Goal: Information Seeking & Learning: Learn about a topic

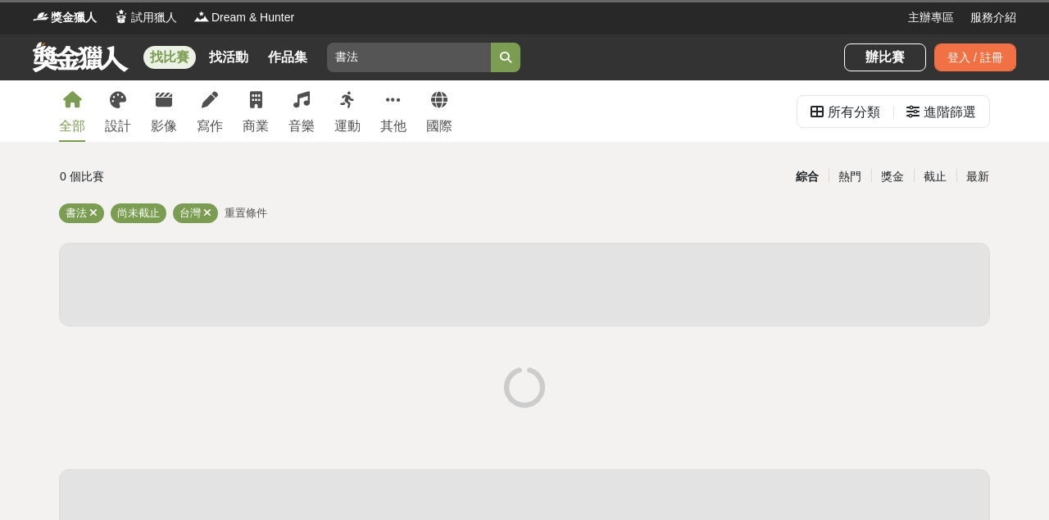
scroll to position [30, 0]
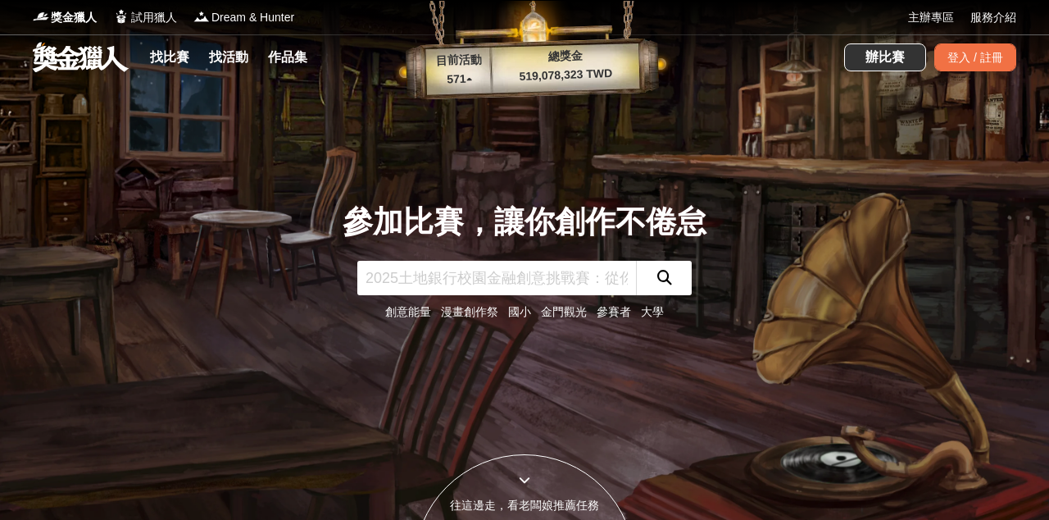
click at [495, 279] on input "text" at bounding box center [496, 278] width 279 height 34
type input "g"
type input "書法"
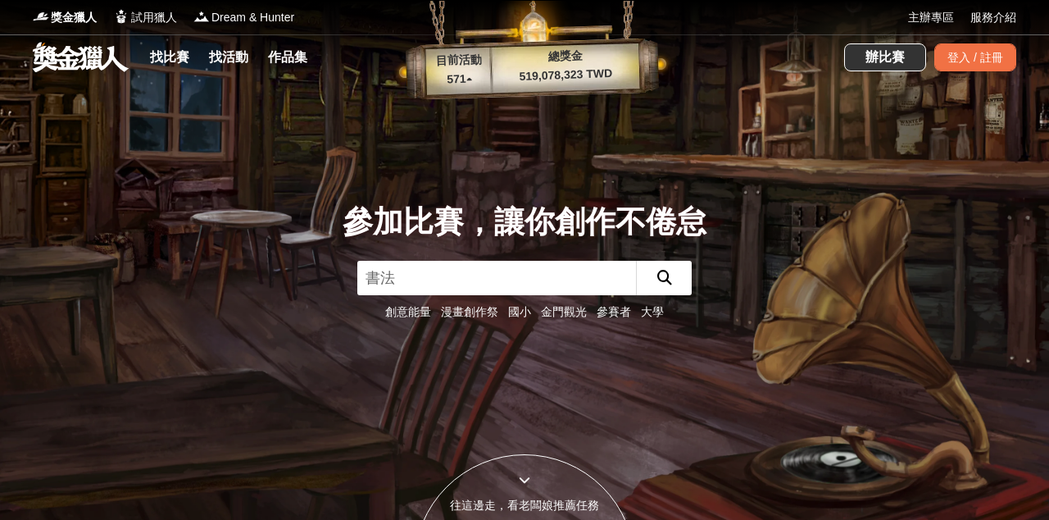
click at [664, 278] on button "submit" at bounding box center [664, 278] width 56 height 34
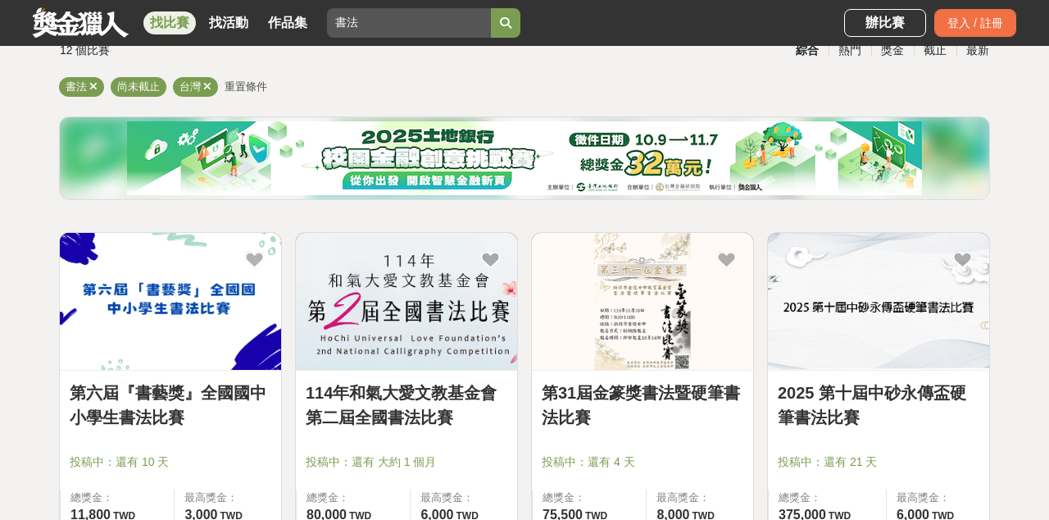
scroll to position [225, 0]
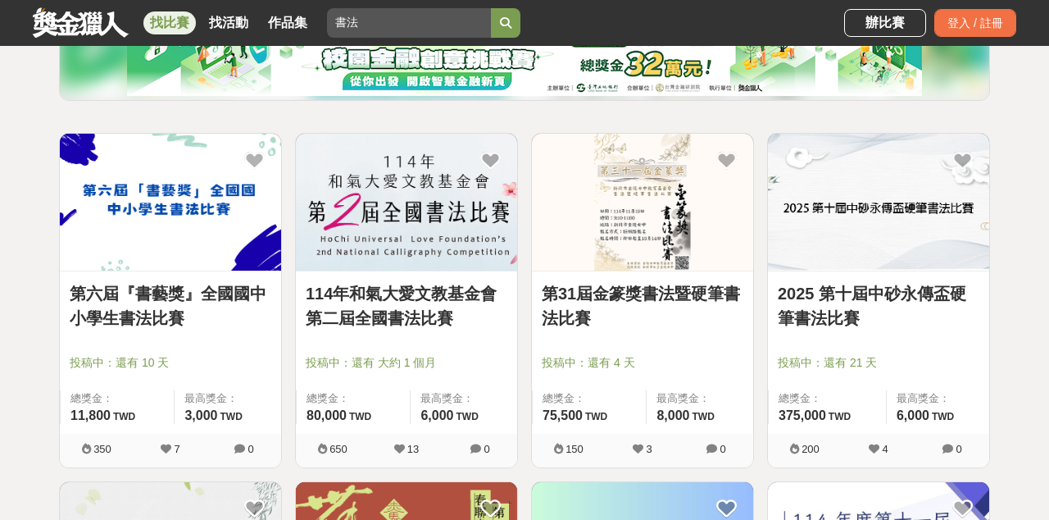
click at [632, 239] on img at bounding box center [642, 202] width 221 height 137
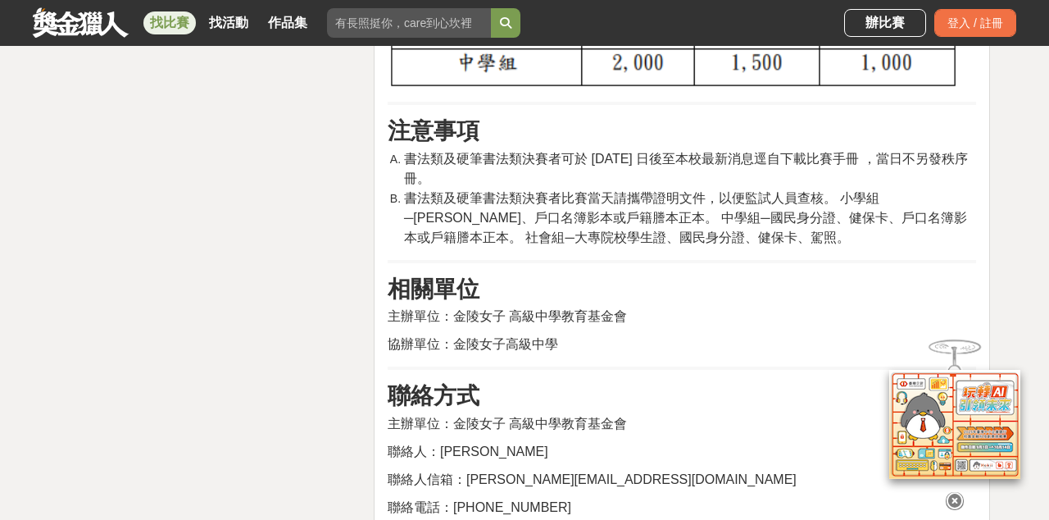
scroll to position [2375, 0]
